Goal: Information Seeking & Learning: Find specific fact

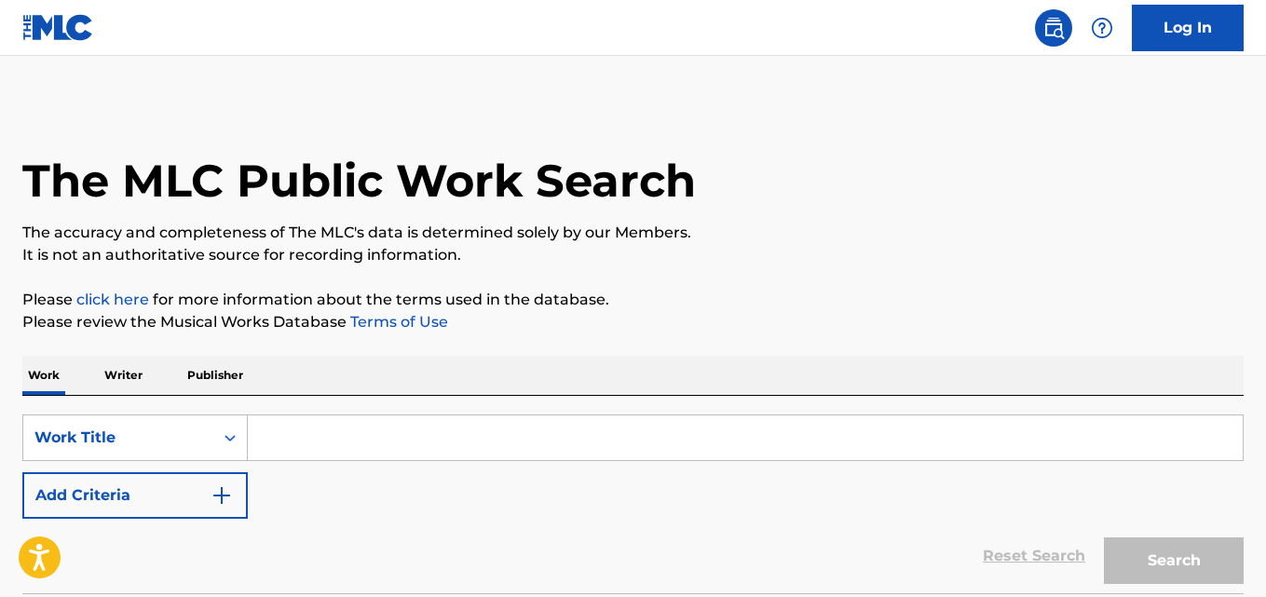
click at [468, 452] on input "Search Form" at bounding box center [745, 437] width 995 height 45
paste input "Truth Is"
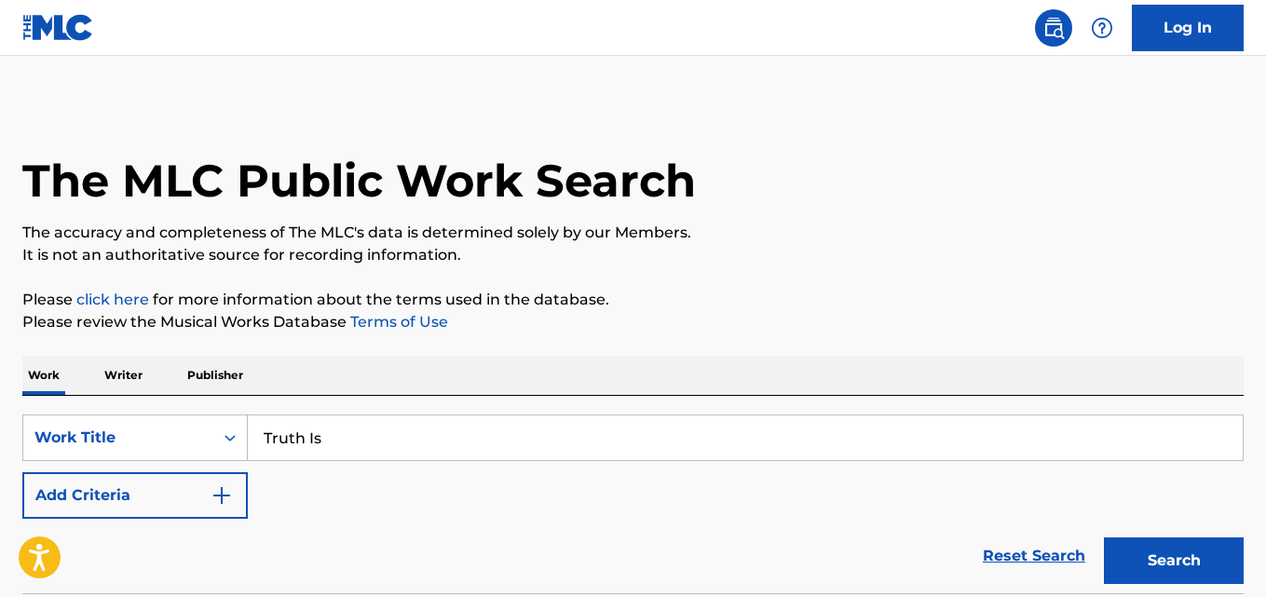
type input "Truth Is"
click at [167, 565] on div "Reset Search Search" at bounding box center [632, 556] width 1221 height 75
click at [164, 518] on button "Add Criteria" at bounding box center [134, 495] width 225 height 47
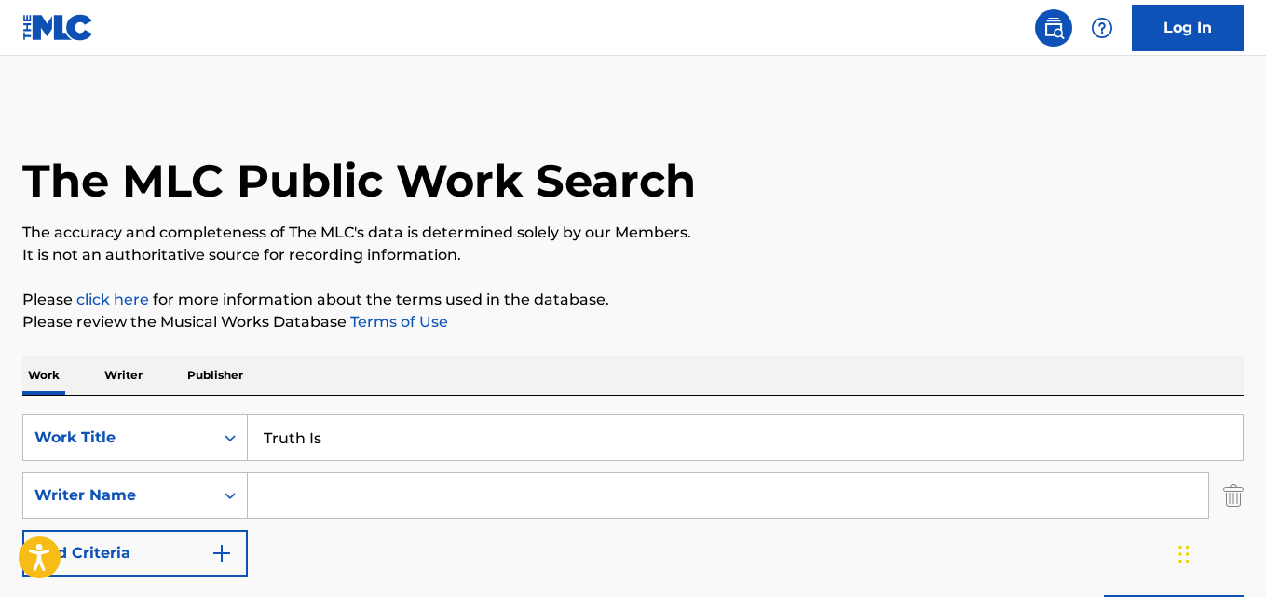
click at [290, 506] on input "Search Form" at bounding box center [728, 495] width 960 height 45
paste input "Queen [PERSON_NAME]"
type input "Queen [PERSON_NAME]"
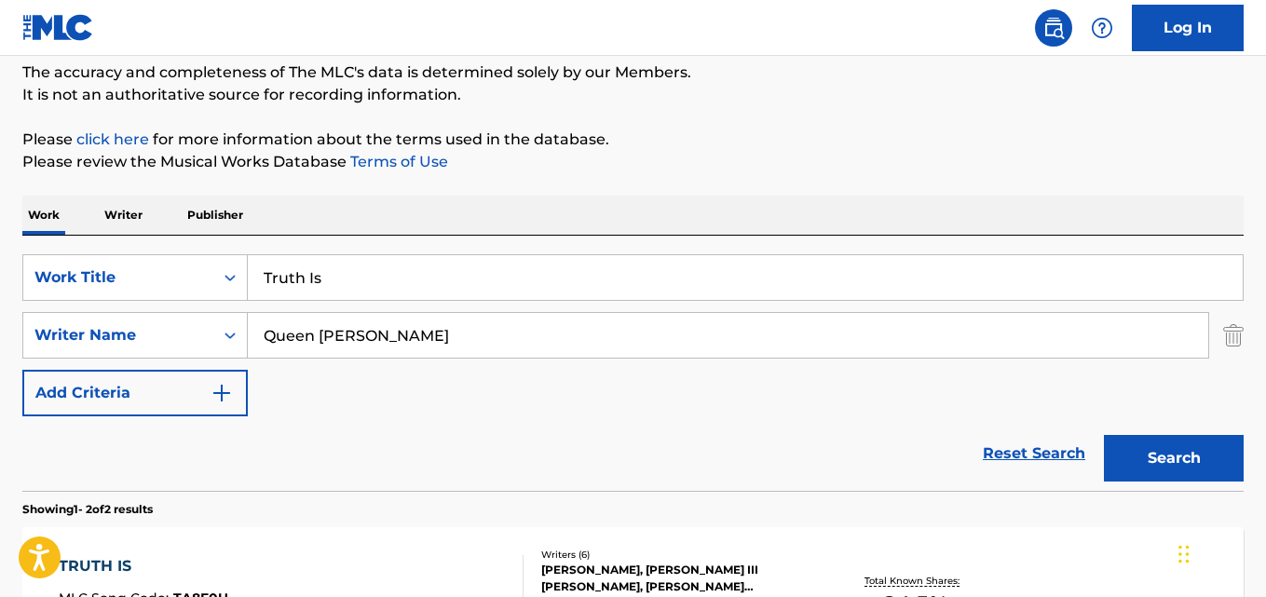
scroll to position [310, 0]
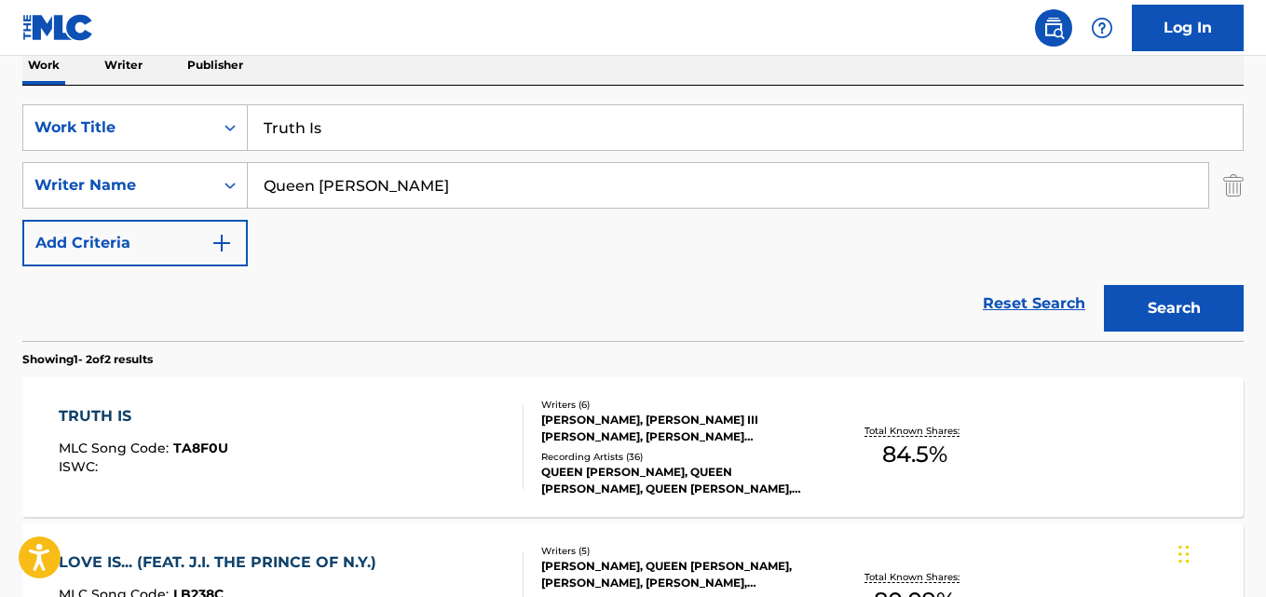
click at [658, 278] on div "Reset Search Search" at bounding box center [632, 303] width 1221 height 75
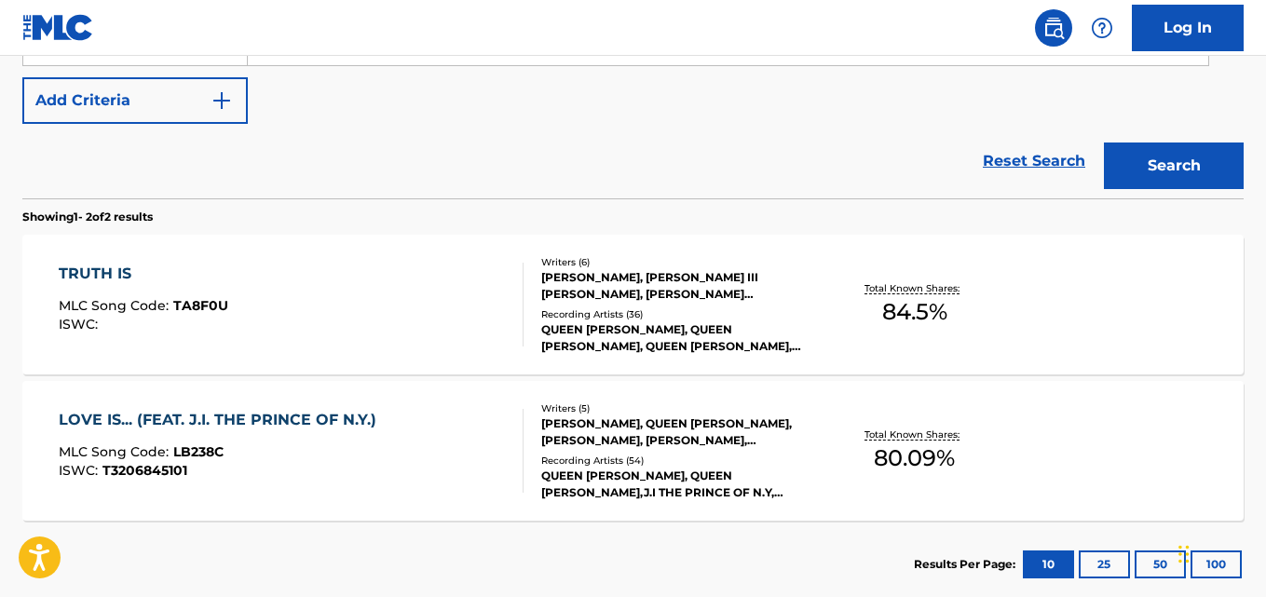
scroll to position [407, 0]
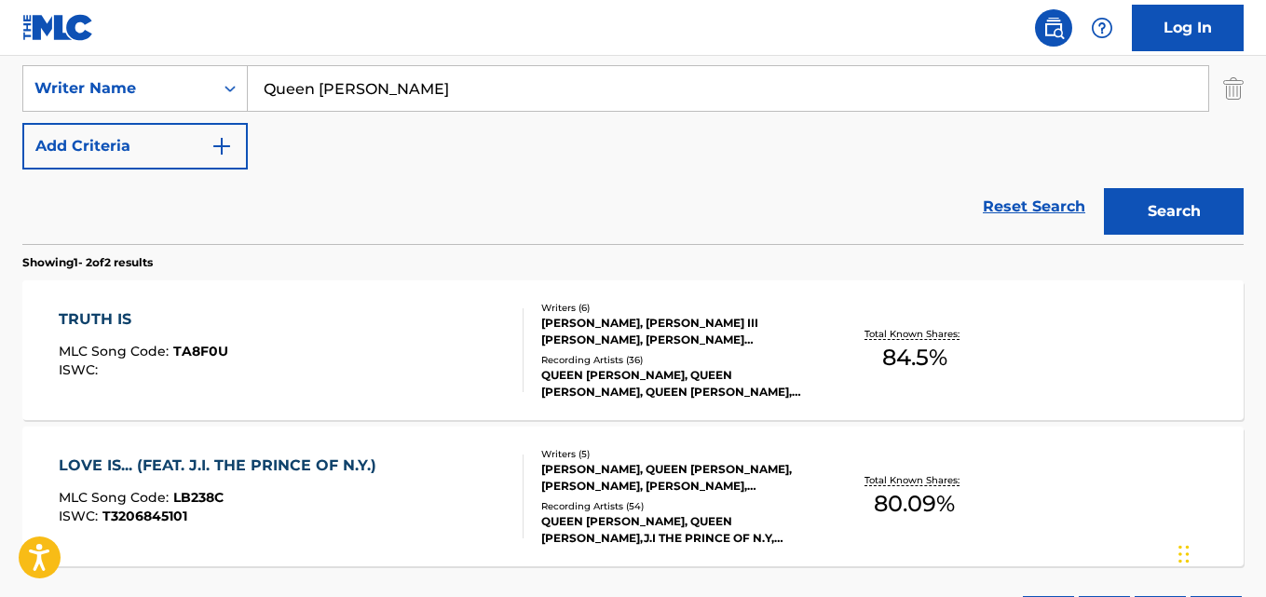
click at [102, 328] on div "TRUTH IS" at bounding box center [144, 319] width 170 height 22
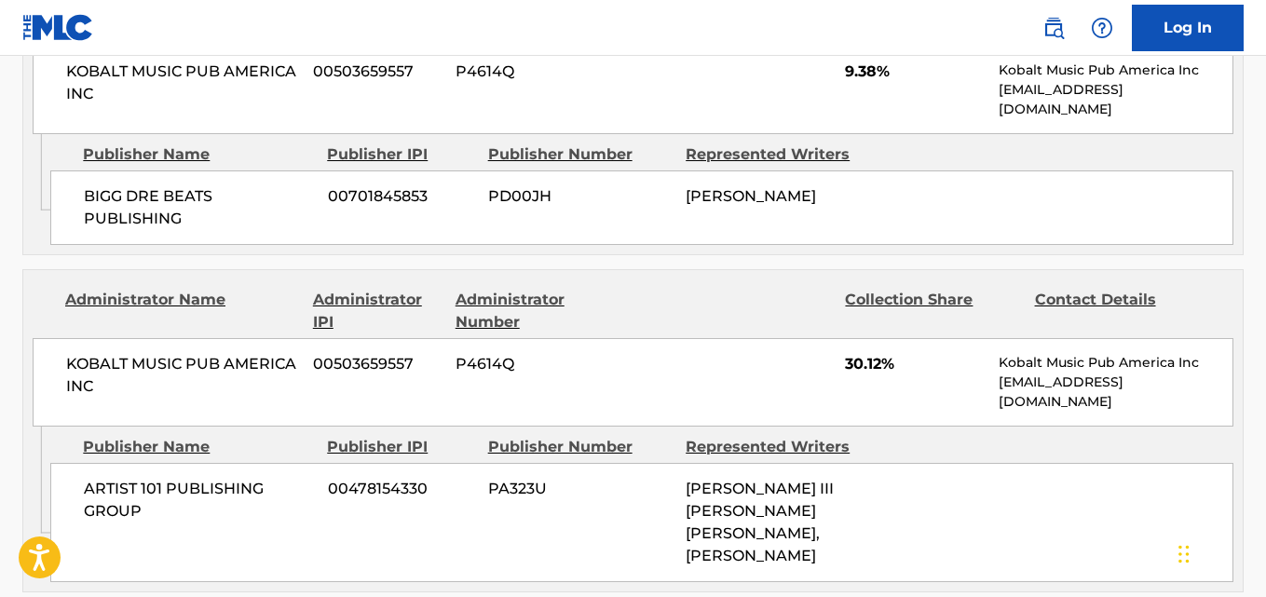
scroll to position [931, 0]
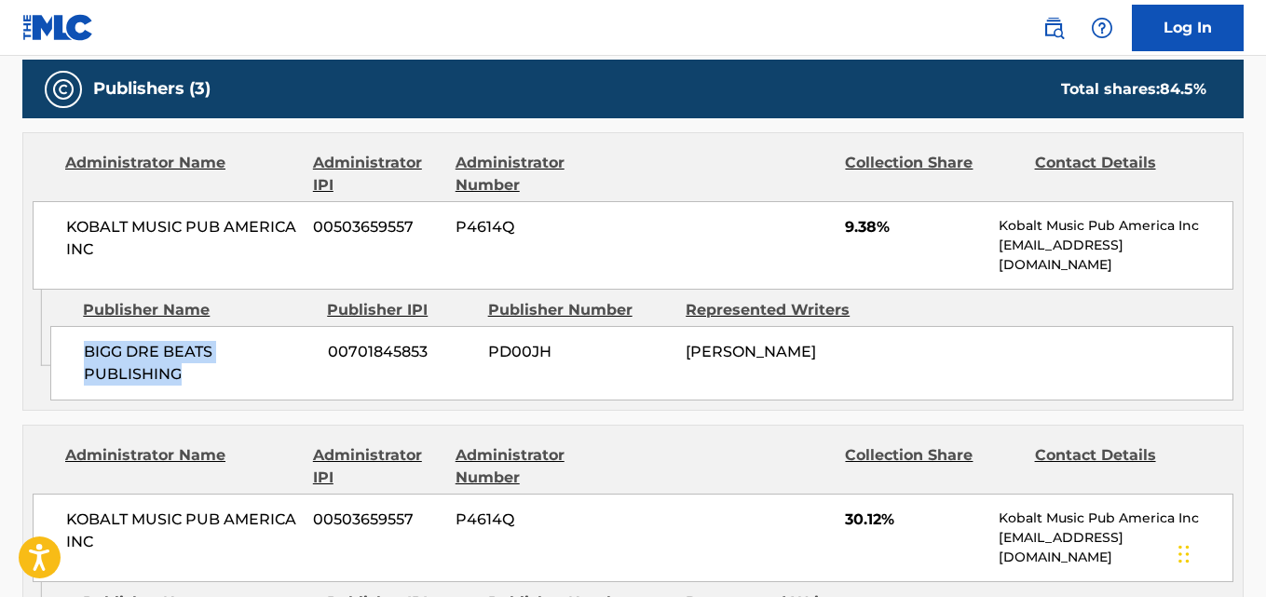
drag, startPoint x: 83, startPoint y: 348, endPoint x: 233, endPoint y: 387, distance: 155.0
click at [233, 387] on div "BIGG DRE BEATS PUBLISHING 00701845853 PD00JH [PERSON_NAME]" at bounding box center [641, 363] width 1183 height 75
copy span "BIGG DRE BEATS PUBLISHING"
click at [843, 223] on div "KOBALT MUSIC PUB AMERICA INC 00503659557 P4614Q 9.38% Kobalt Music Pub America …" at bounding box center [633, 245] width 1200 height 88
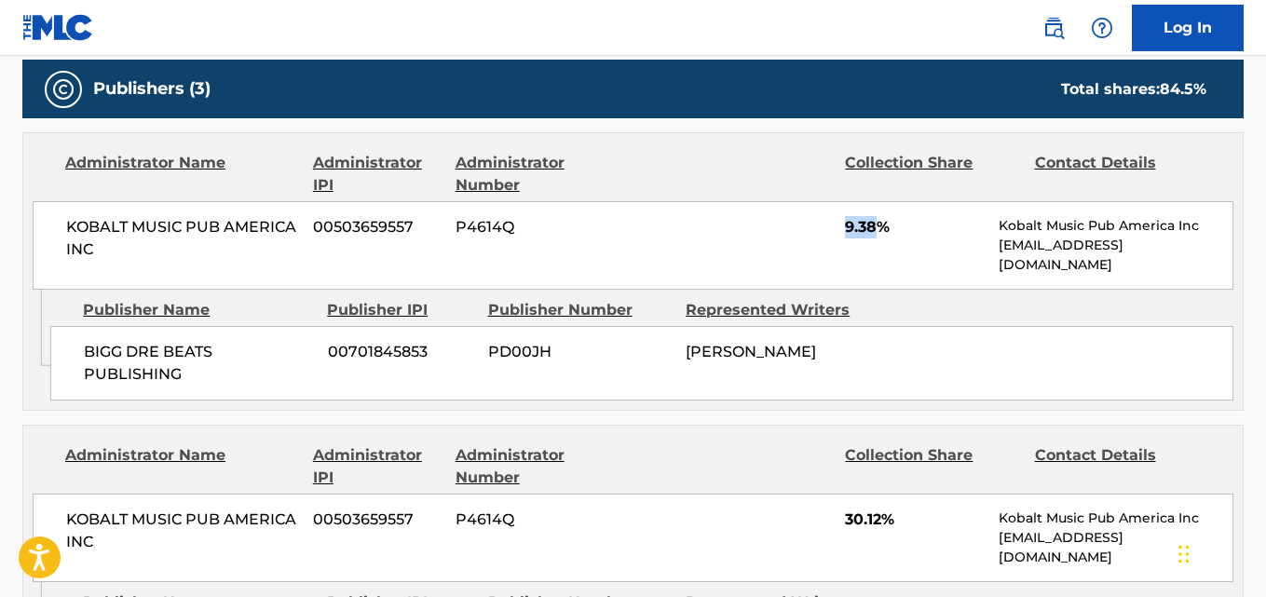
copy span "9.38"
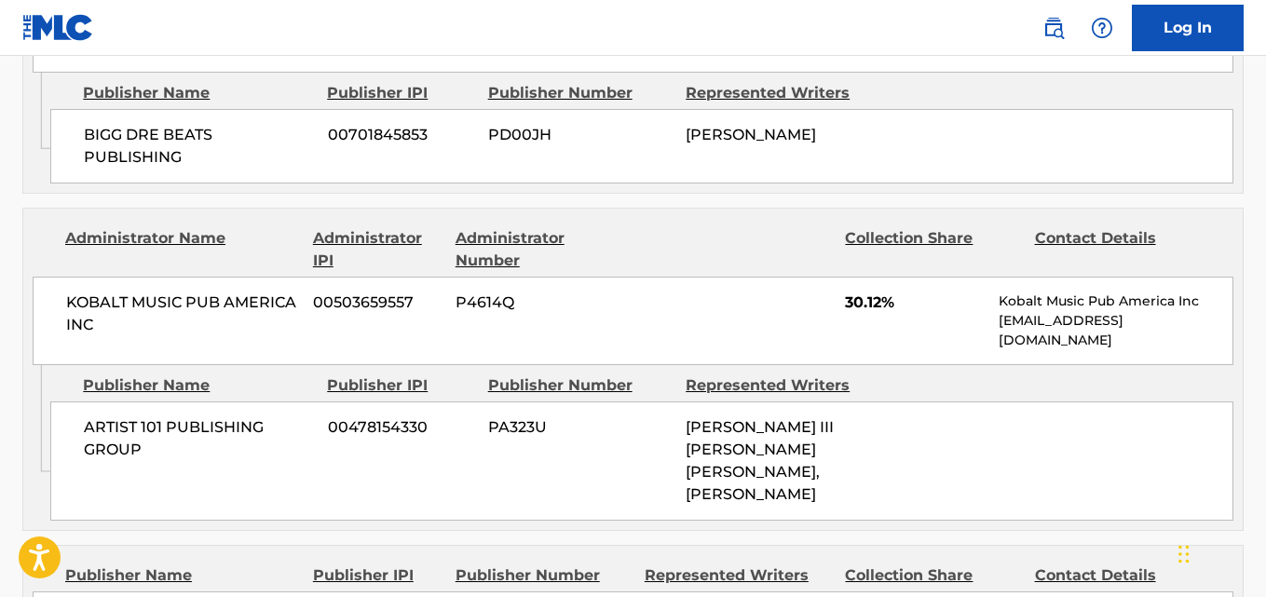
scroll to position [1242, 0]
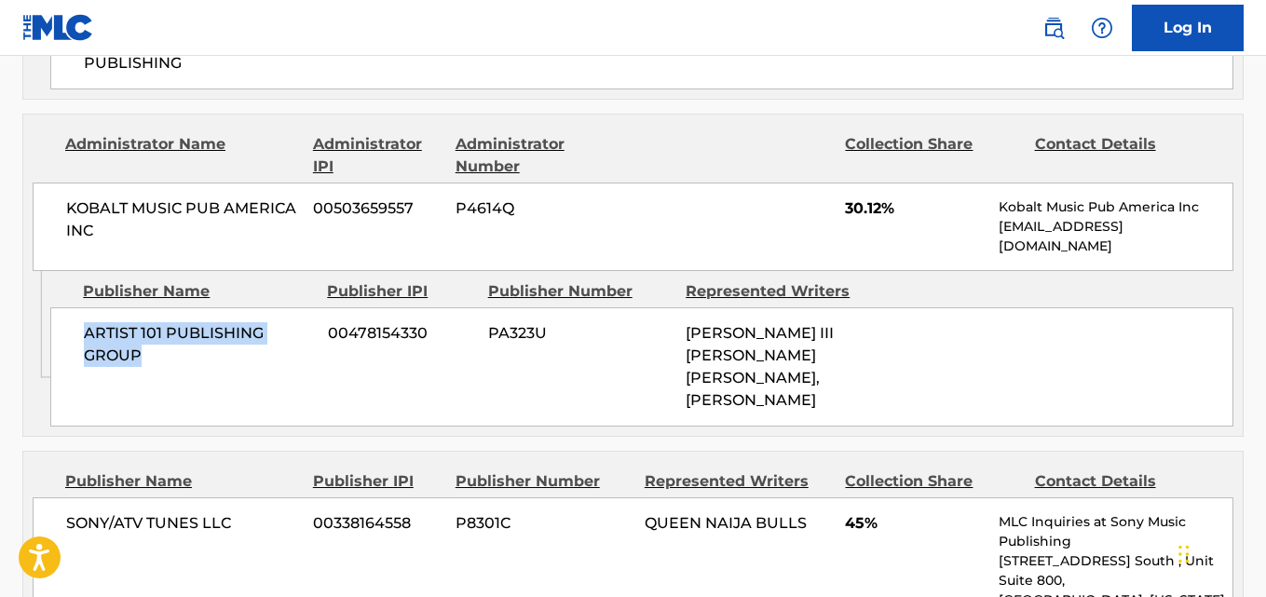
drag, startPoint x: 78, startPoint y: 334, endPoint x: 183, endPoint y: 366, distance: 109.9
click at [183, 366] on div "ARTIST 101 PUBLISHING GROUP 00478154330 PA323U [PERSON_NAME] III [PERSON_NAME] …" at bounding box center [641, 366] width 1183 height 119
copy span "ARTIST 101 PUBLISHING GROUP"
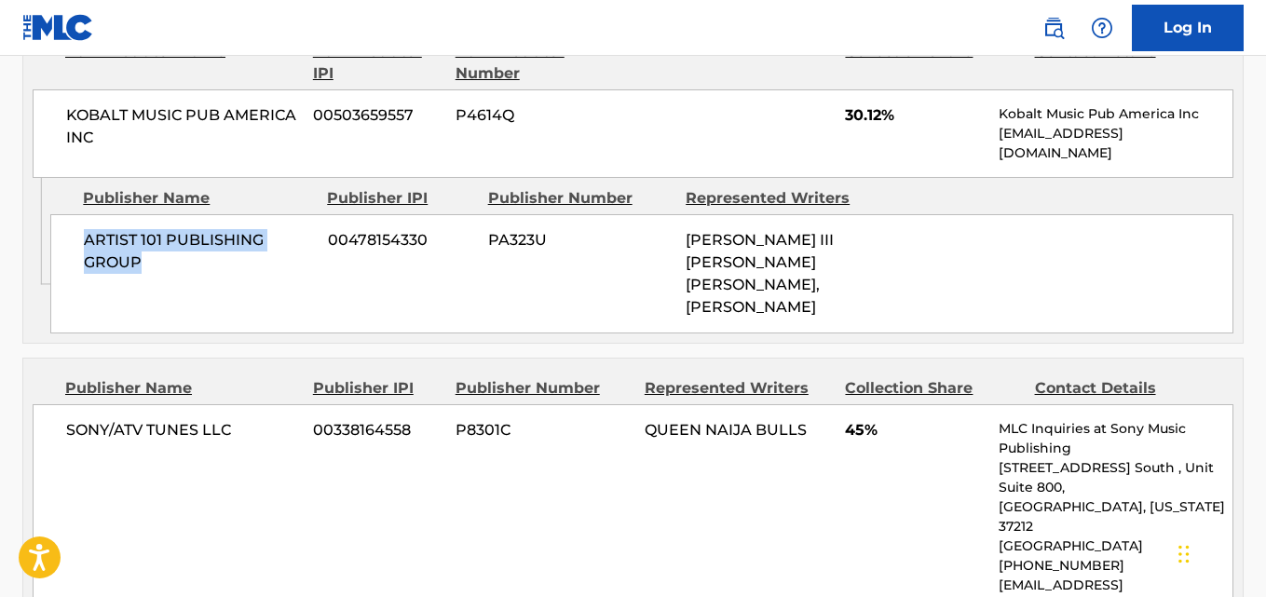
scroll to position [1397, 0]
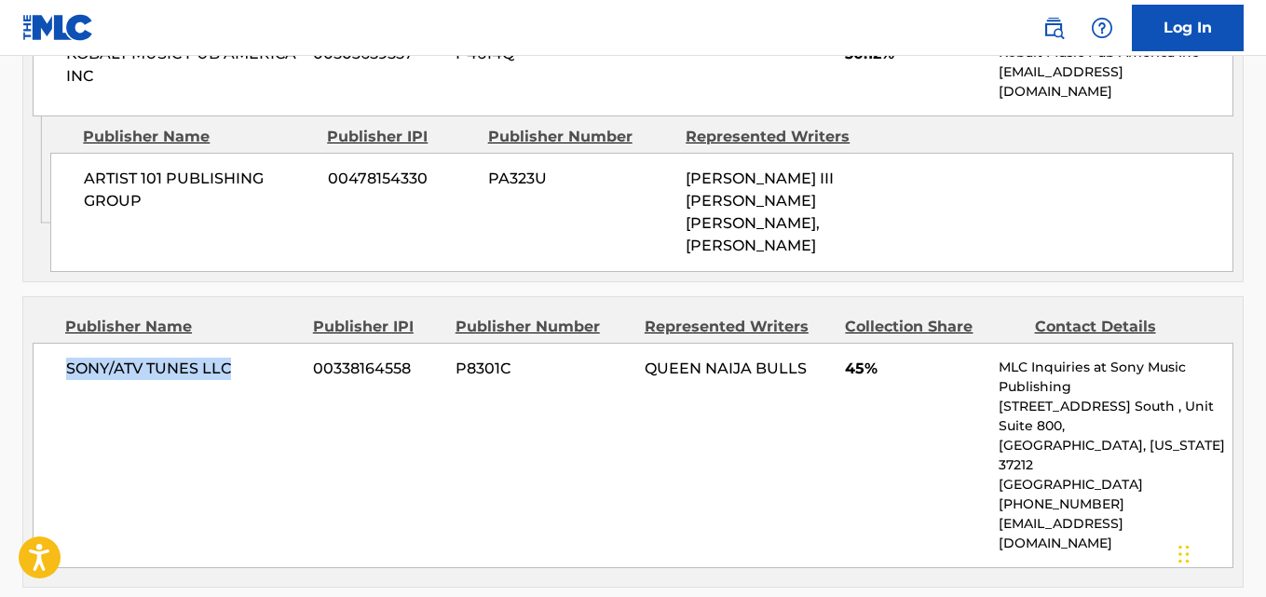
drag, startPoint x: 70, startPoint y: 344, endPoint x: 252, endPoint y: 344, distance: 182.5
click at [252, 358] on span "SONY/ATV TUNES LLC" at bounding box center [182, 369] width 233 height 22
copy span "SONY/ATV TUNES LLC"
click at [852, 358] on span "45%" at bounding box center [915, 369] width 140 height 22
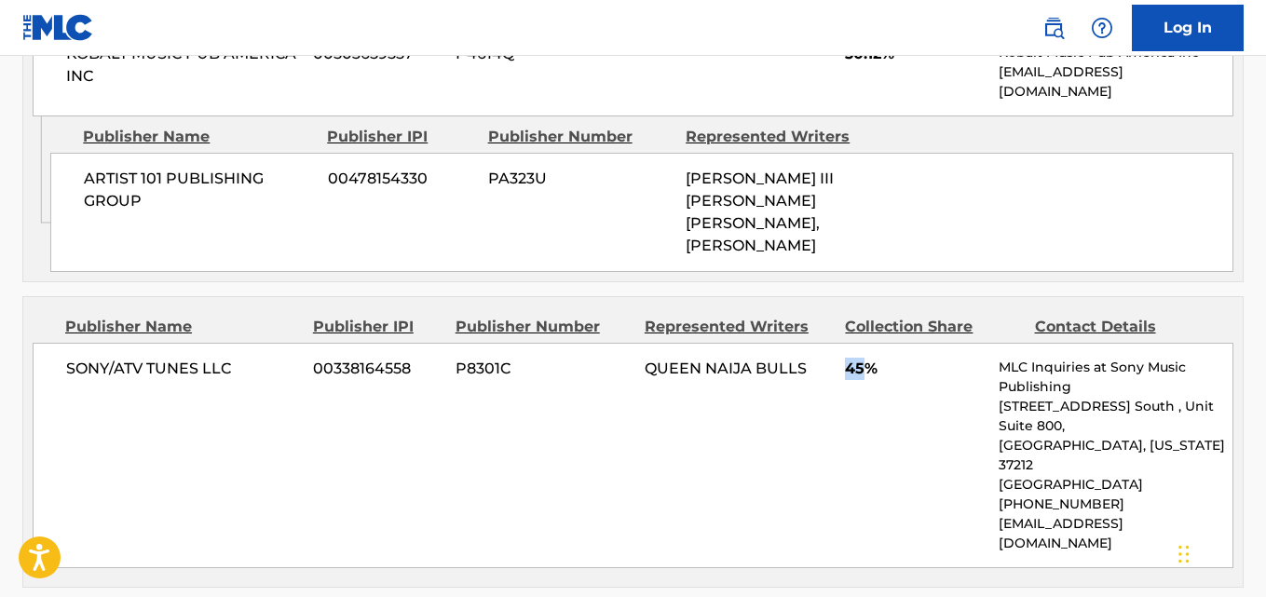
copy span "45"
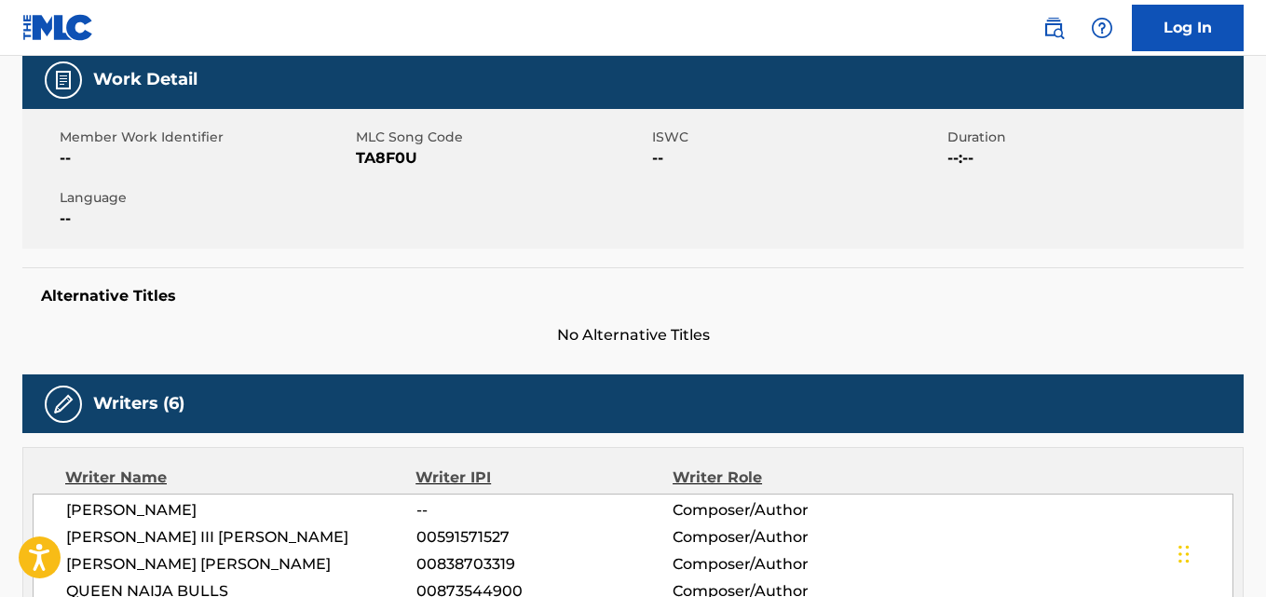
scroll to position [0, 0]
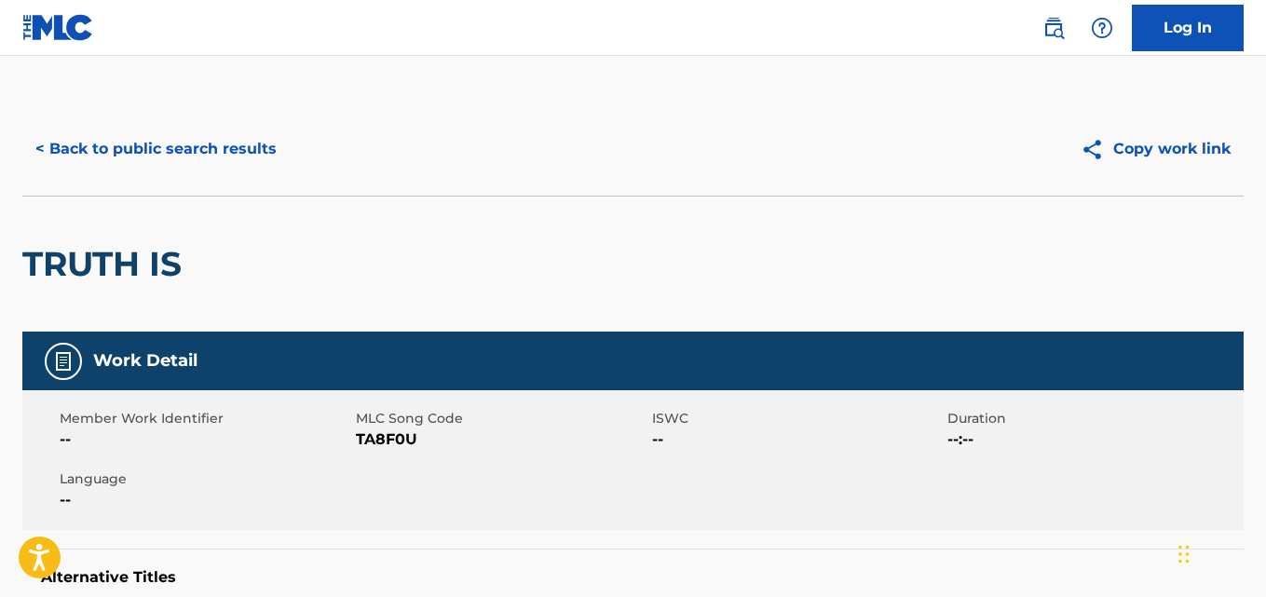
click at [226, 154] on button "< Back to public search results" at bounding box center [155, 149] width 267 height 47
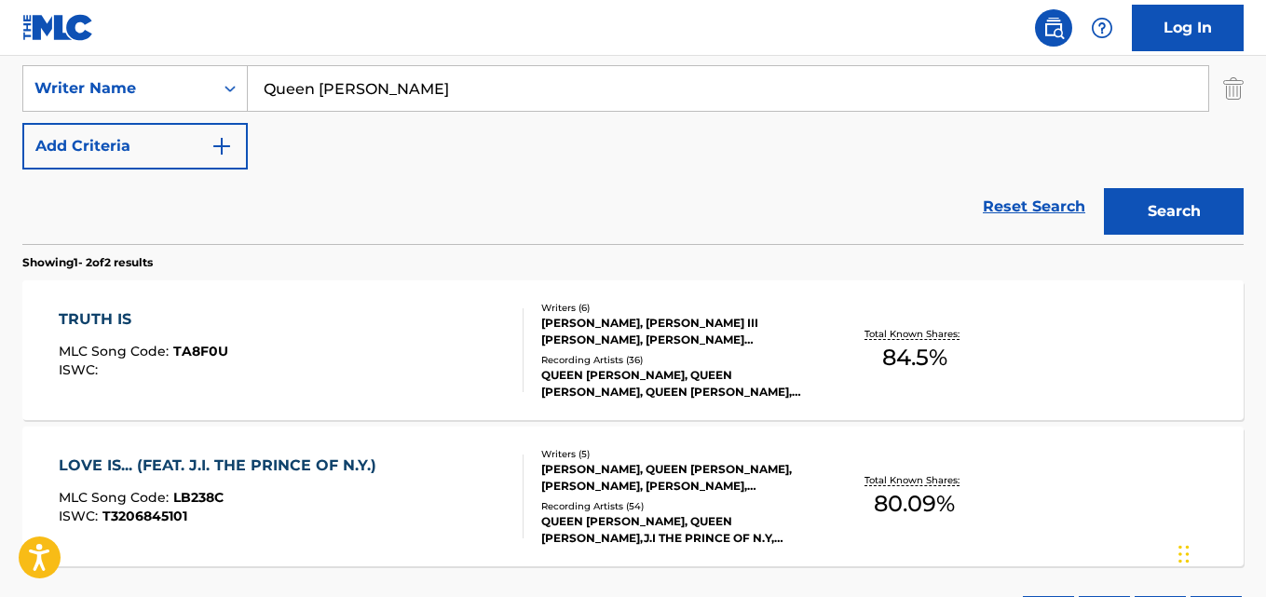
drag, startPoint x: 1018, startPoint y: 214, endPoint x: 967, endPoint y: 232, distance: 54.2
click at [1018, 213] on link "Reset Search" at bounding box center [1033, 206] width 121 height 41
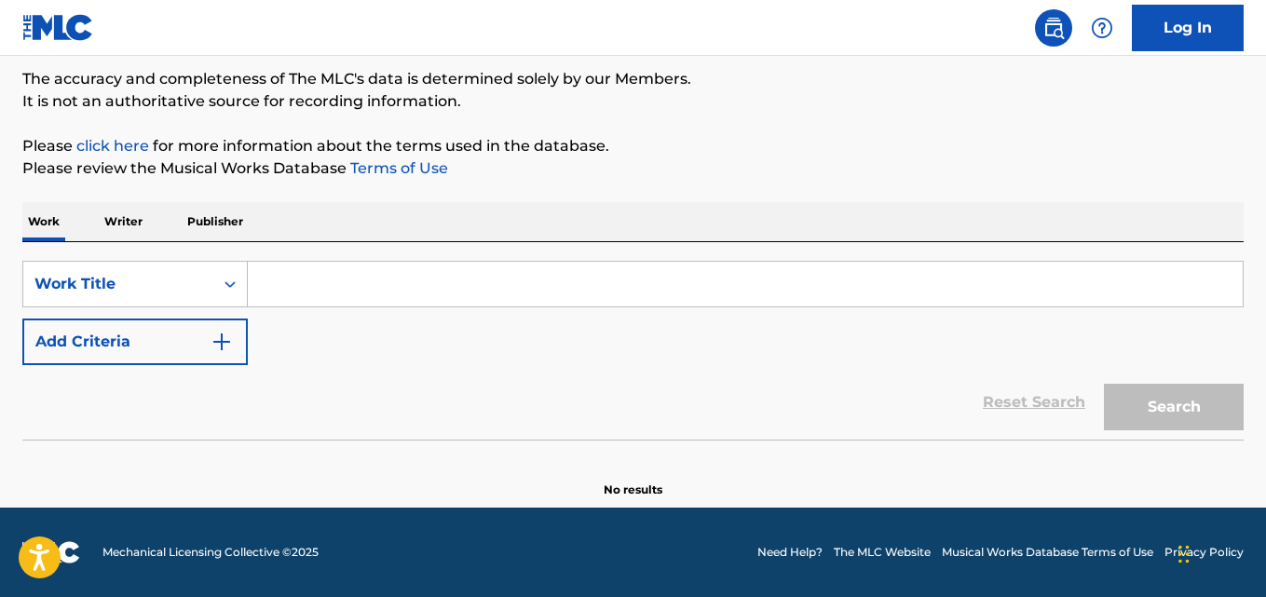
scroll to position [154, 0]
click at [573, 418] on div "Reset Search Search" at bounding box center [632, 402] width 1221 height 75
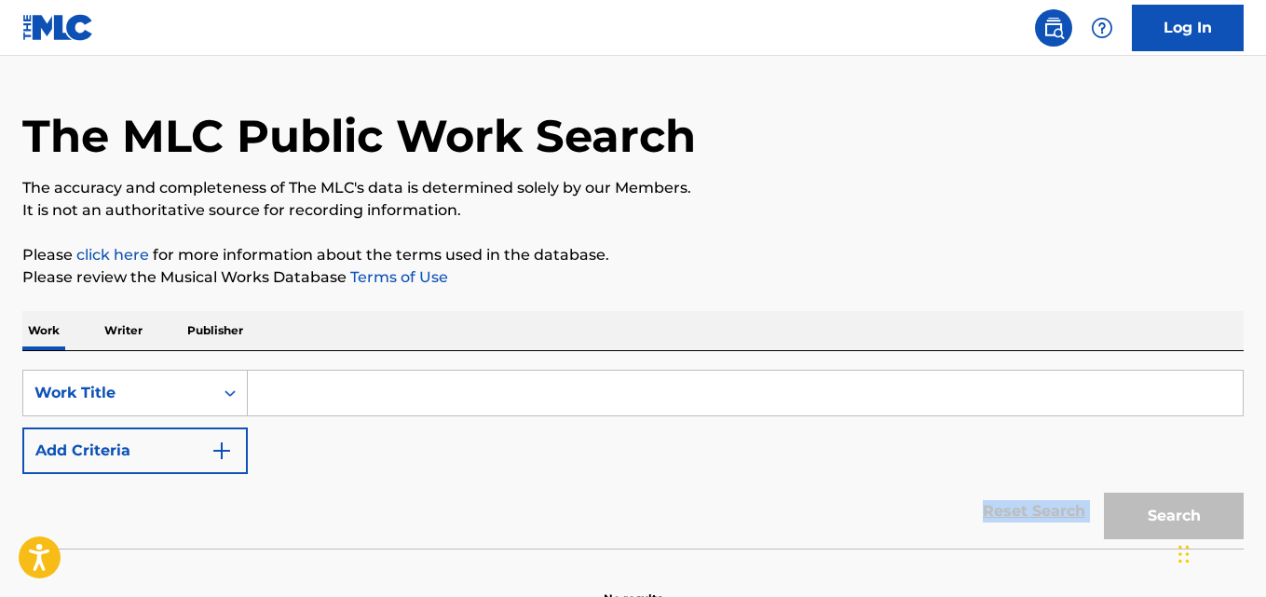
scroll to position [0, 0]
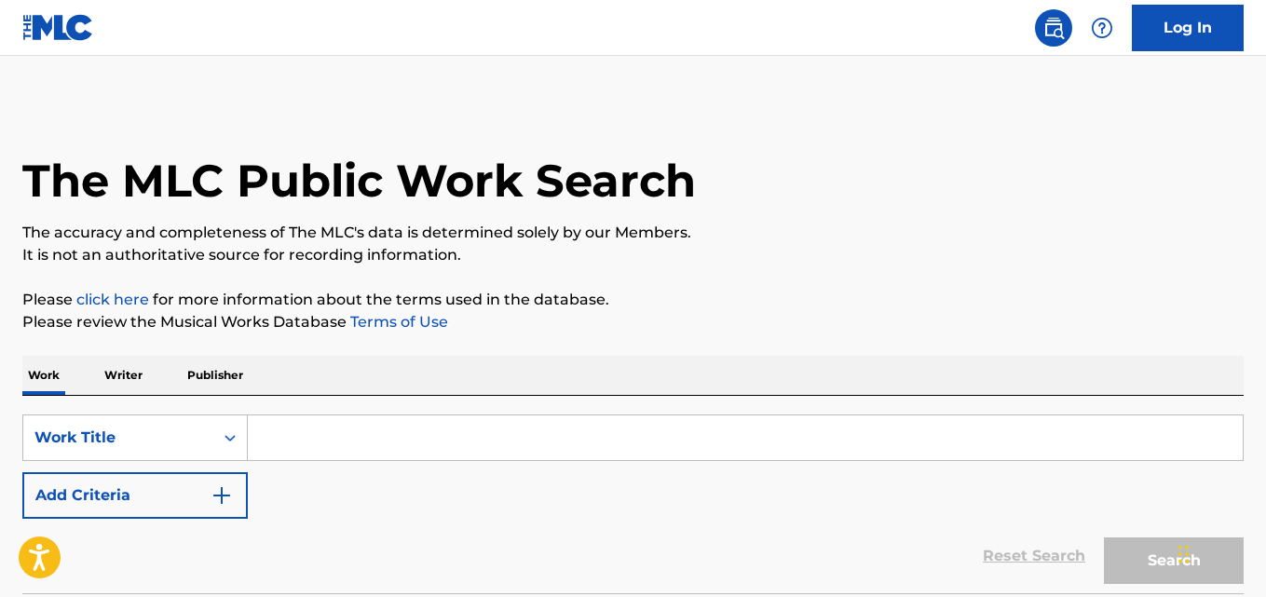
click at [603, 499] on div "SearchWithCriteriace9b1da5-d0f8-43eb-8e10-3aa65eacb8ac Work Title Add Criteria" at bounding box center [632, 466] width 1221 height 104
click at [598, 500] on div "SearchWithCriteriace9b1da5-d0f8-43eb-8e10-3aa65eacb8ac Work Title Add Criteria" at bounding box center [632, 466] width 1221 height 104
